Goal: Navigation & Orientation: Find specific page/section

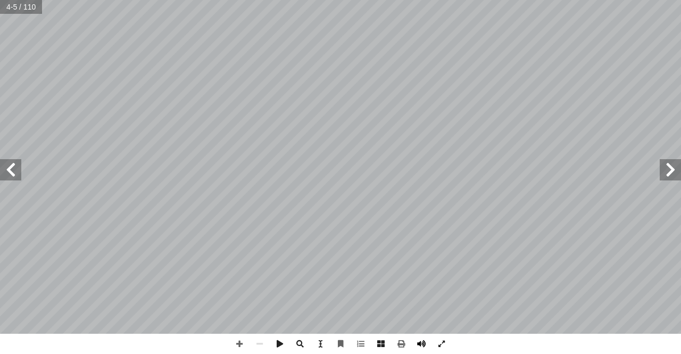
drag, startPoint x: 421, startPoint y: 352, endPoint x: 422, endPoint y: 345, distance: 7.6
click at [422, 349] on span at bounding box center [421, 344] width 20 height 20
click at [11, 167] on span at bounding box center [10, 169] width 21 height 21
click at [10, 167] on span at bounding box center [10, 169] width 21 height 21
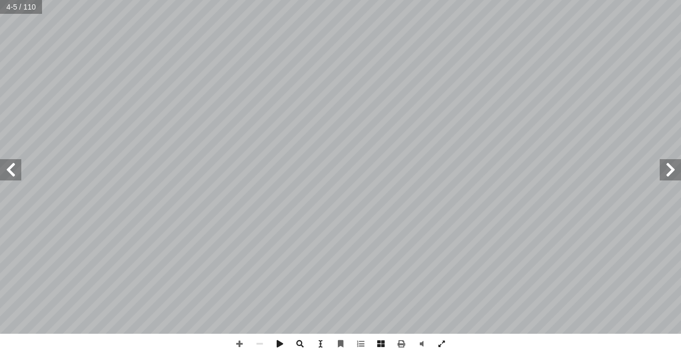
click at [10, 167] on span at bounding box center [10, 169] width 21 height 21
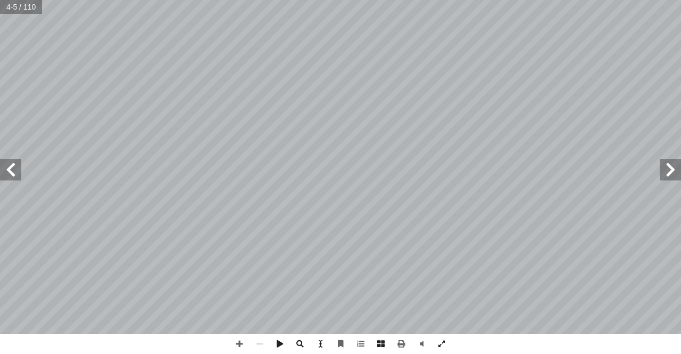
click at [10, 167] on span at bounding box center [10, 169] width 21 height 21
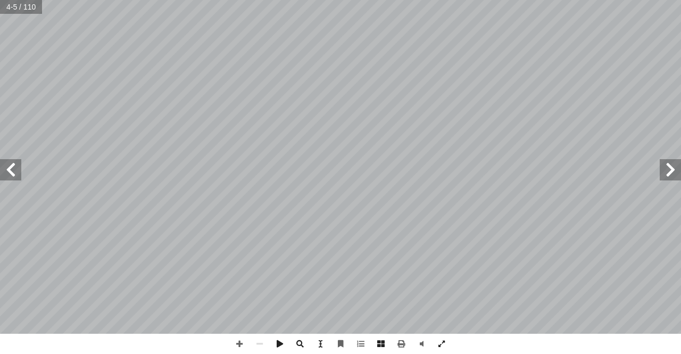
click at [10, 167] on span at bounding box center [10, 169] width 21 height 21
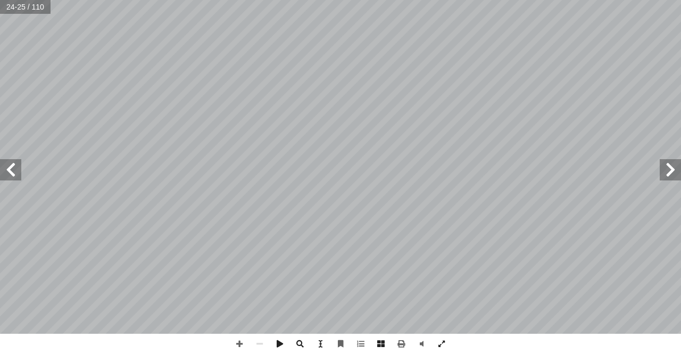
click at [2, 170] on span at bounding box center [10, 169] width 21 height 21
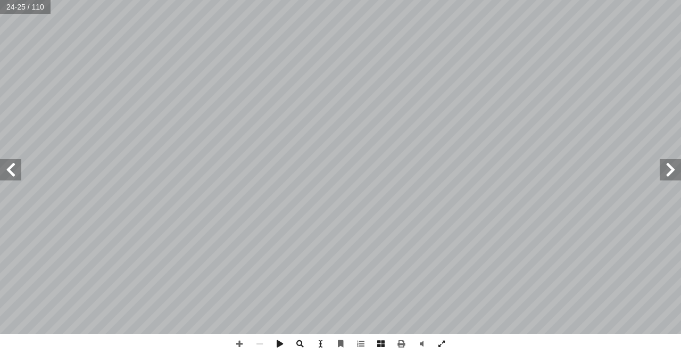
click at [2, 170] on span at bounding box center [10, 169] width 21 height 21
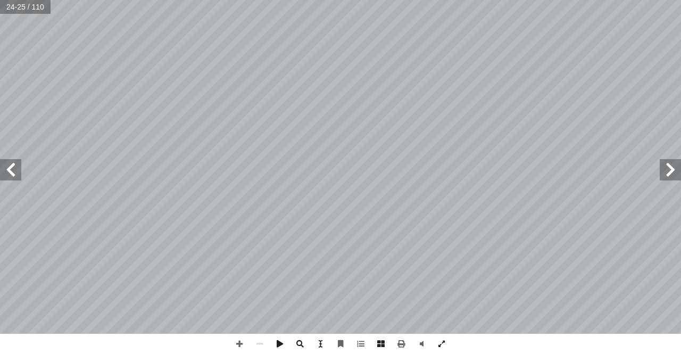
click at [2, 170] on span at bounding box center [10, 169] width 21 height 21
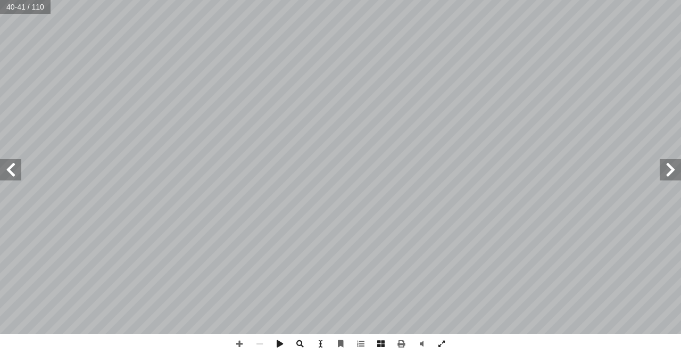
click at [21, 172] on span at bounding box center [10, 169] width 21 height 21
click at [9, 163] on span at bounding box center [10, 169] width 21 height 21
click at [676, 170] on span at bounding box center [670, 169] width 21 height 21
click at [664, 170] on span at bounding box center [670, 169] width 21 height 21
click at [5, 162] on span at bounding box center [10, 169] width 21 height 21
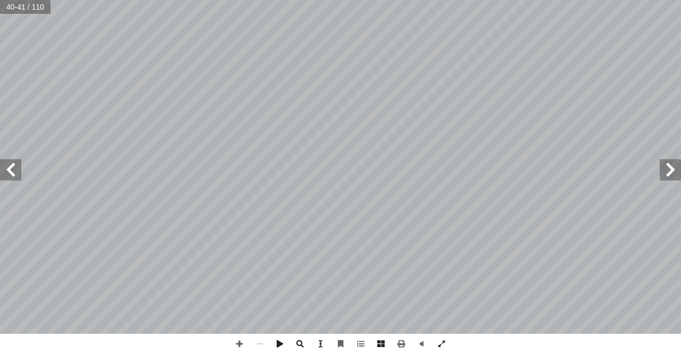
click at [5, 162] on span at bounding box center [10, 169] width 21 height 21
click at [231, 338] on span at bounding box center [239, 344] width 20 height 20
click at [255, 337] on span at bounding box center [259, 344] width 20 height 20
click at [12, 172] on span at bounding box center [10, 169] width 21 height 21
click at [237, 341] on span at bounding box center [239, 344] width 20 height 20
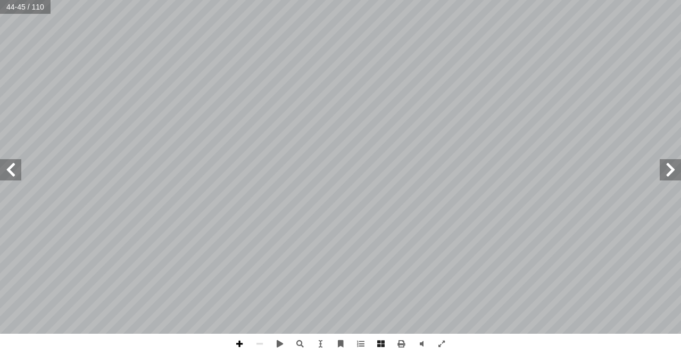
click at [240, 344] on span at bounding box center [239, 344] width 20 height 20
click at [259, 338] on span at bounding box center [259, 344] width 20 height 20
click at [239, 346] on span at bounding box center [239, 344] width 20 height 20
click at [259, 346] on span at bounding box center [259, 344] width 20 height 20
click at [237, 341] on span at bounding box center [239, 344] width 20 height 20
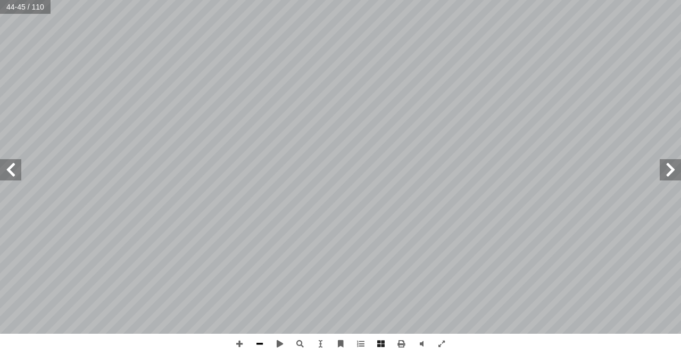
click at [260, 339] on span at bounding box center [259, 344] width 20 height 20
click at [12, 174] on span at bounding box center [10, 169] width 21 height 21
click at [235, 343] on span at bounding box center [239, 344] width 20 height 20
click at [236, 338] on span at bounding box center [239, 344] width 20 height 20
click at [320, 97] on html "الصفحة الرئيسية الصف الأول الصف الثاني الصف الثالث الصف الرابع الصف الخامس الصف…" at bounding box center [340, 48] width 681 height 97
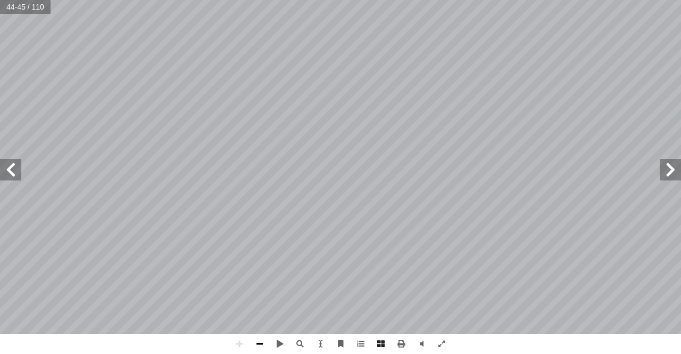
click at [257, 347] on span at bounding box center [259, 344] width 20 height 20
